Goal: Task Accomplishment & Management: Manage account settings

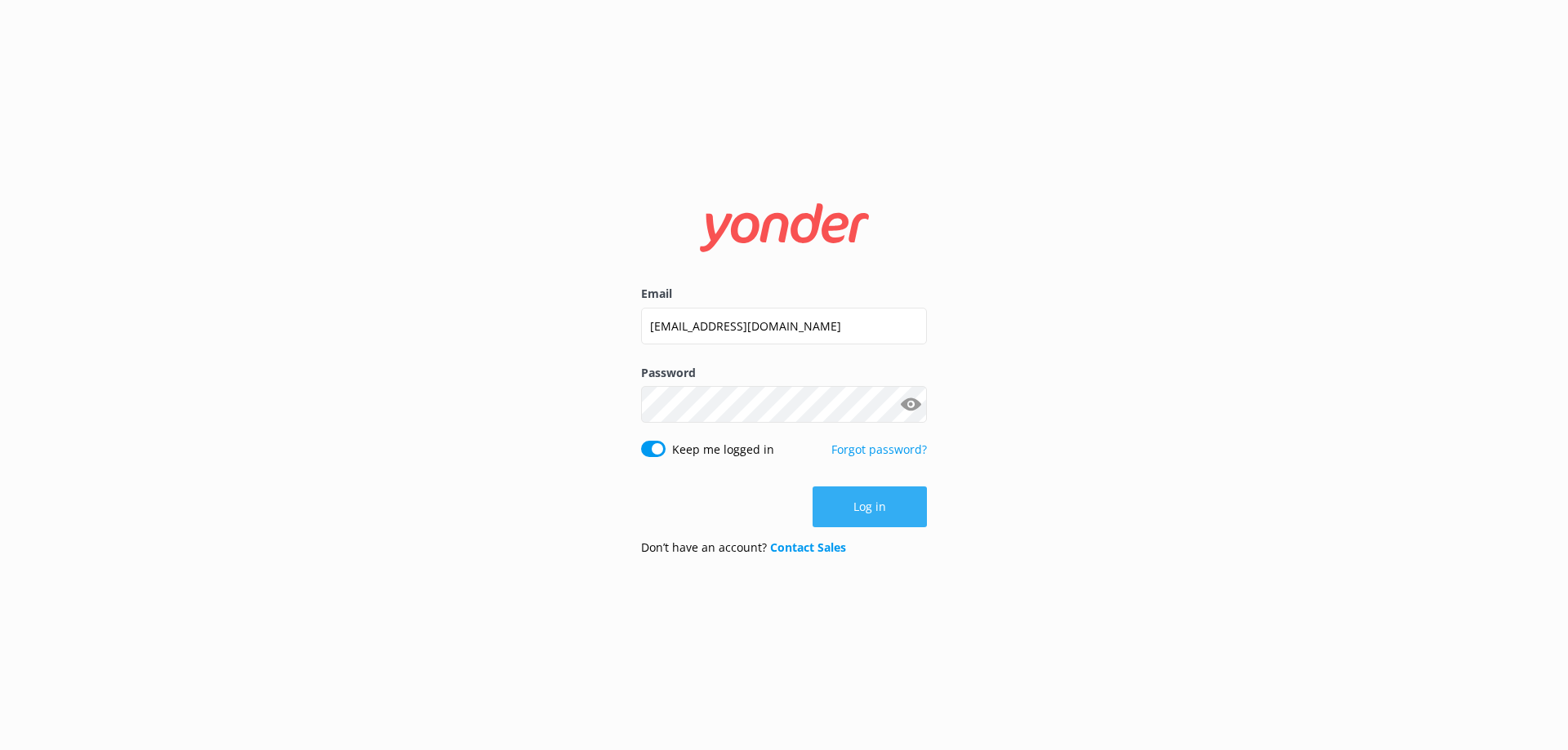
click at [873, 506] on button "Log in" at bounding box center [869, 507] width 114 height 41
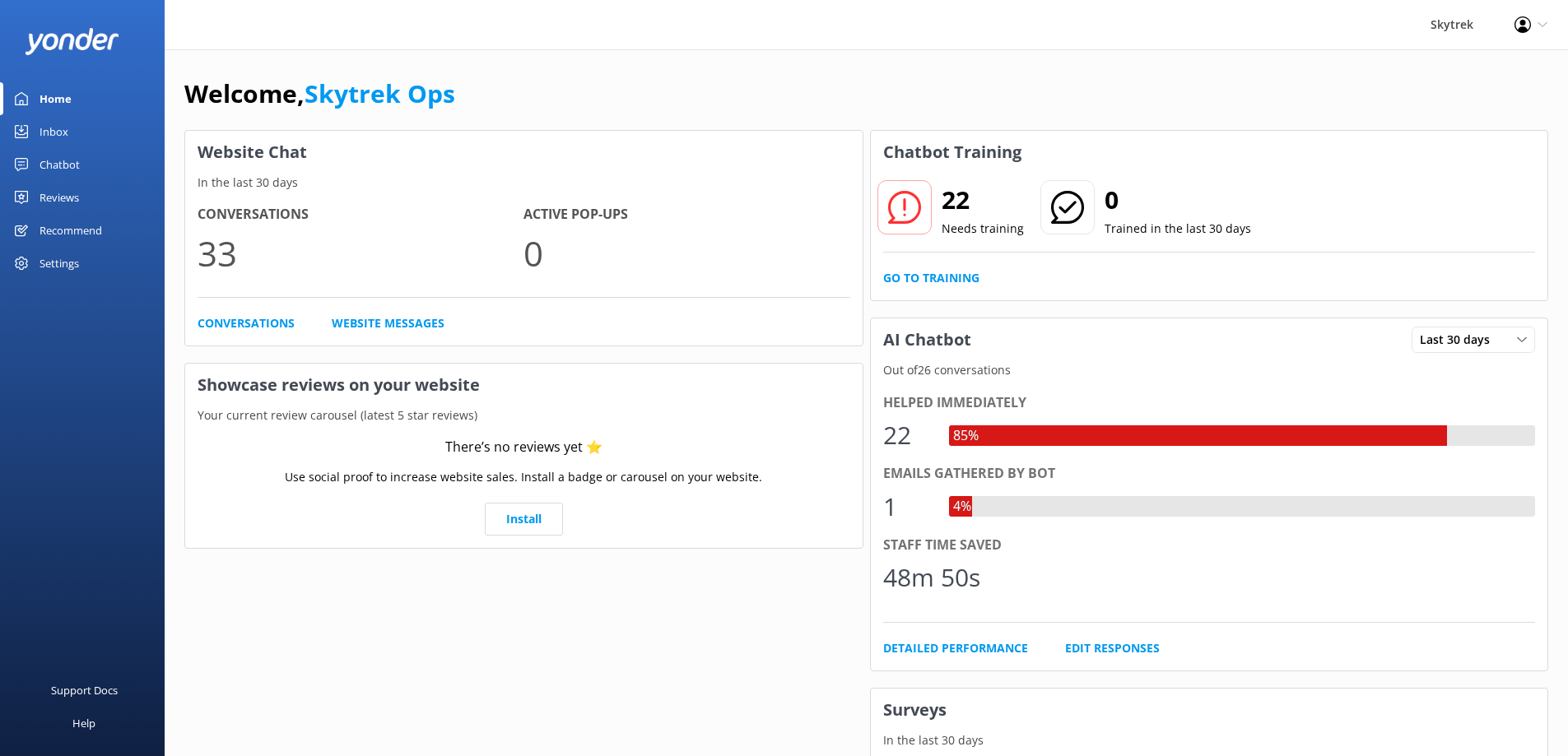
click at [81, 130] on link "Inbox" at bounding box center [82, 131] width 164 height 33
